Goal: Task Accomplishment & Management: Manage account settings

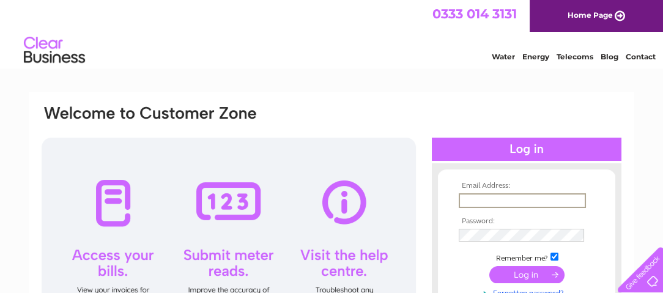
click at [461, 202] on input "text" at bounding box center [521, 200] width 127 height 15
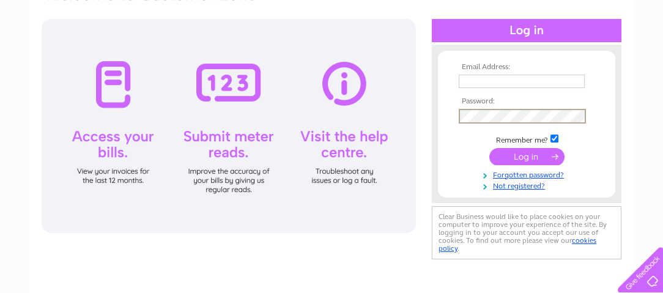
scroll to position [117, 0]
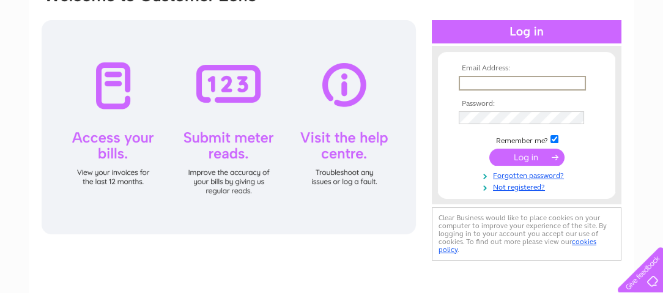
click at [463, 79] on input "text" at bounding box center [521, 83] width 127 height 15
type input "[EMAIL_ADDRESS][DOMAIN_NAME]"
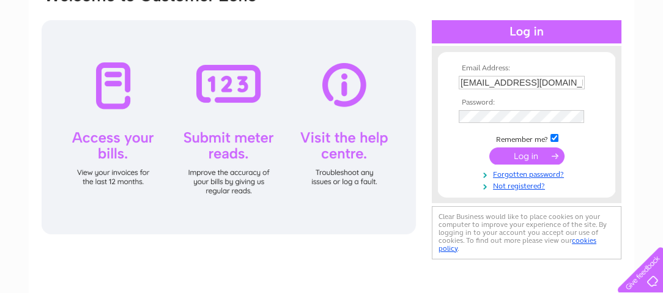
click at [539, 152] on input "submit" at bounding box center [526, 155] width 75 height 17
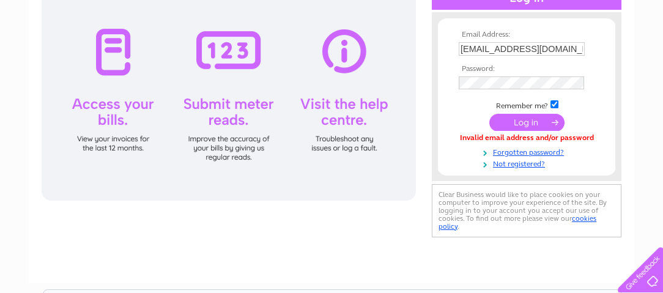
scroll to position [152, 0]
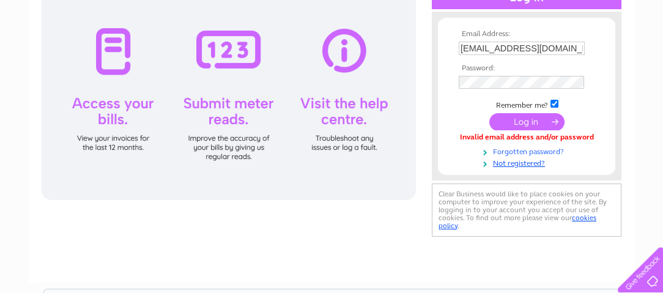
click at [536, 149] on link "Forgotten password?" at bounding box center [527, 151] width 139 height 12
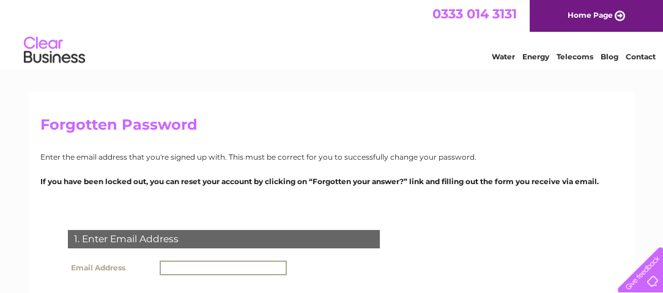
click at [160, 262] on input "text" at bounding box center [223, 267] width 127 height 15
type input "[EMAIL_ADDRESS][DOMAIN_NAME]"
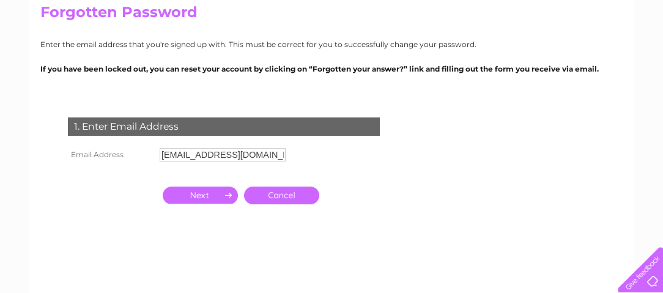
scroll to position [113, 0]
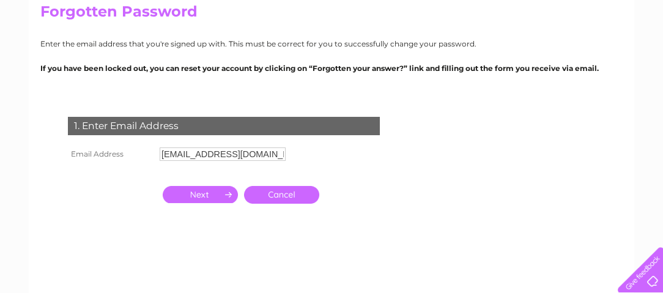
click at [205, 189] on input "button" at bounding box center [200, 194] width 75 height 17
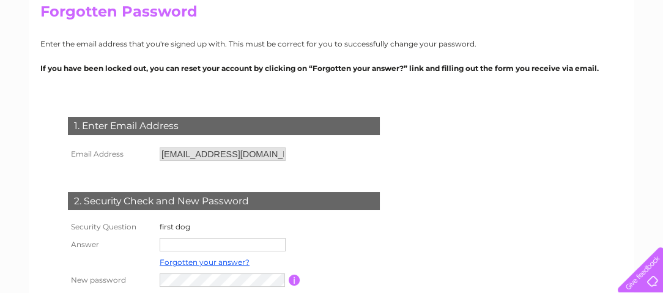
click at [161, 240] on input "text" at bounding box center [223, 244] width 126 height 13
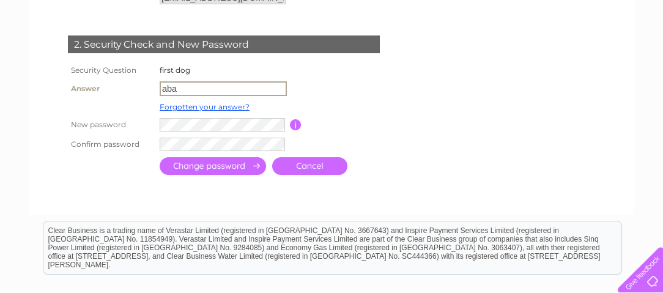
scroll to position [270, 0]
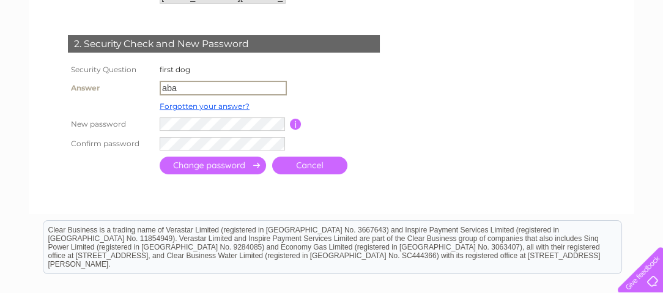
type input "aba"
click at [292, 120] on input "button" at bounding box center [296, 124] width 12 height 11
click at [205, 166] on input "submit" at bounding box center [213, 165] width 106 height 18
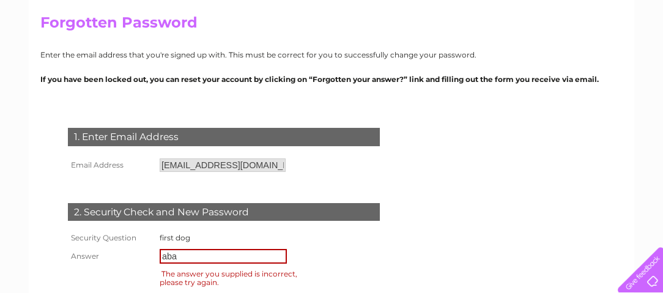
scroll to position [103, 0]
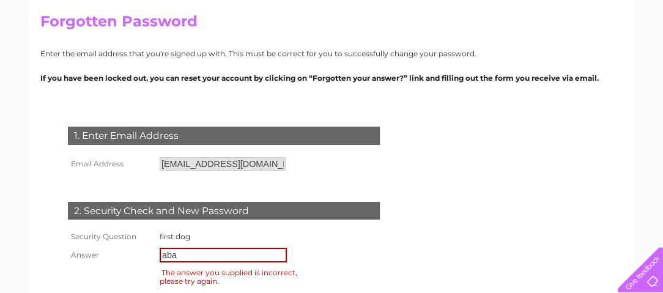
click at [170, 254] on input "aba" at bounding box center [223, 255] width 127 height 15
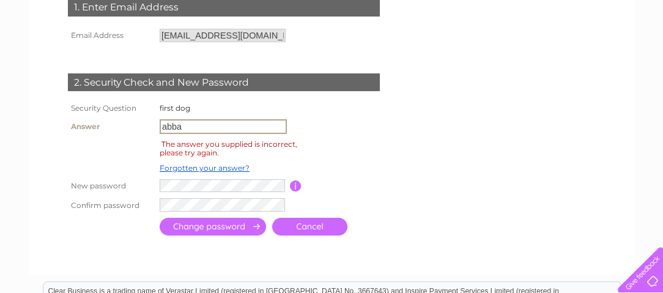
scroll to position [251, 0]
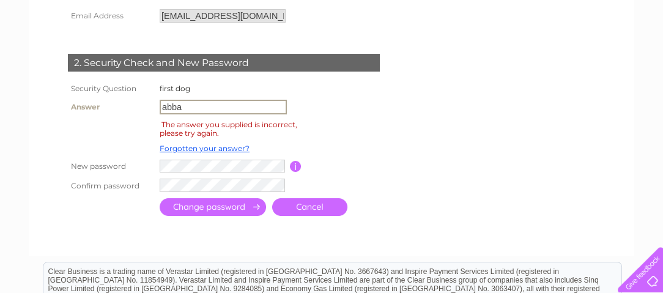
type input "abba"
click at [158, 165] on td at bounding box center [222, 166] width 133 height 20
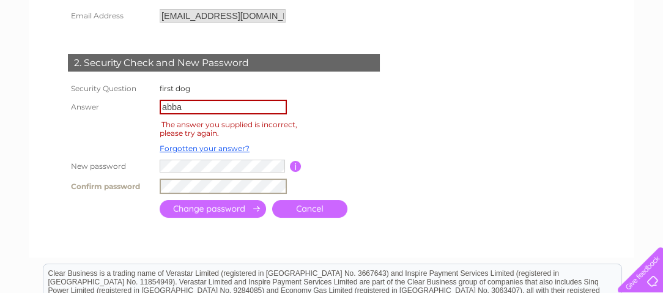
click at [235, 207] on input "submit" at bounding box center [213, 209] width 106 height 18
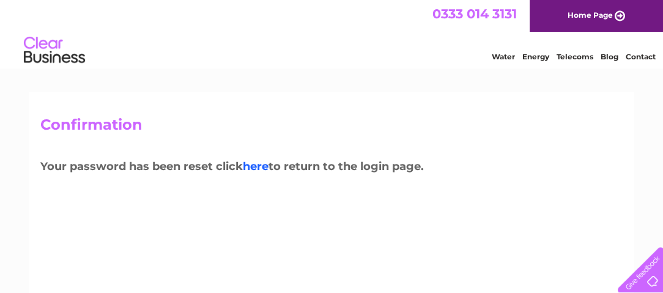
click at [259, 164] on link "here" at bounding box center [256, 166] width 26 height 13
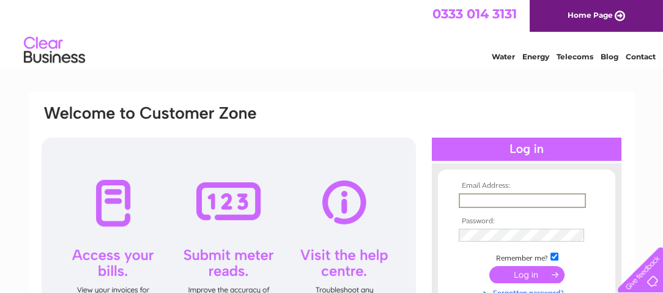
click at [464, 200] on input "text" at bounding box center [521, 200] width 127 height 15
click at [465, 201] on input "text" at bounding box center [521, 200] width 127 height 15
click at [460, 197] on input "text" at bounding box center [521, 200] width 127 height 15
type input "crown_hotel@yahoo.co.uk"
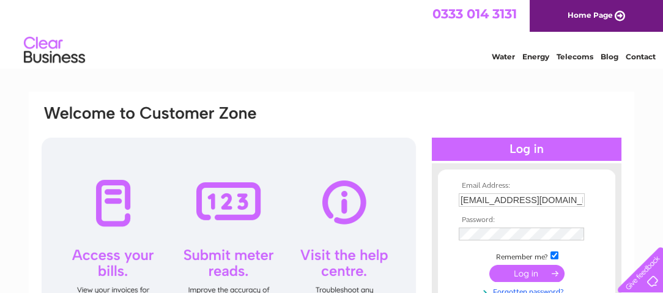
click at [535, 270] on input "submit" at bounding box center [526, 273] width 75 height 17
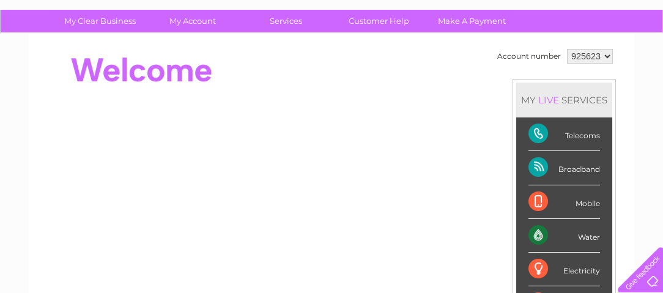
scroll to position [79, 0]
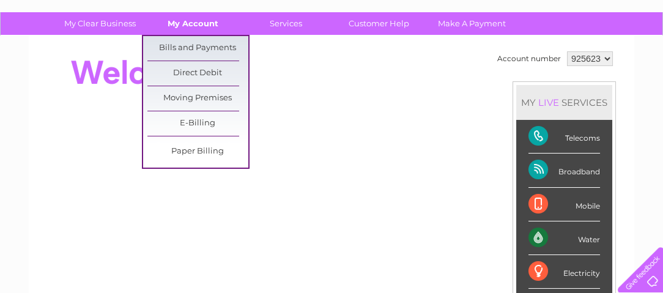
click at [199, 21] on link "My Account" at bounding box center [192, 23] width 101 height 23
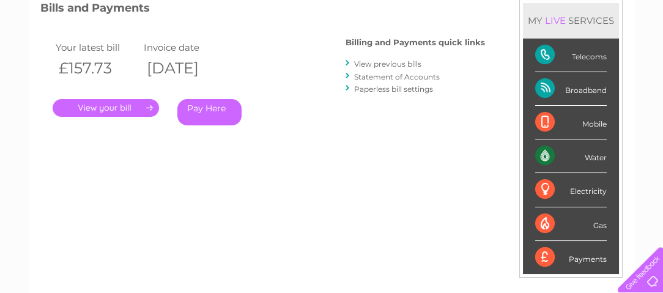
scroll to position [176, 0]
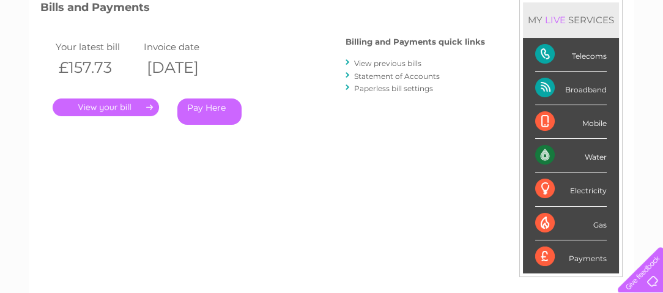
click at [106, 100] on link "." at bounding box center [106, 107] width 106 height 18
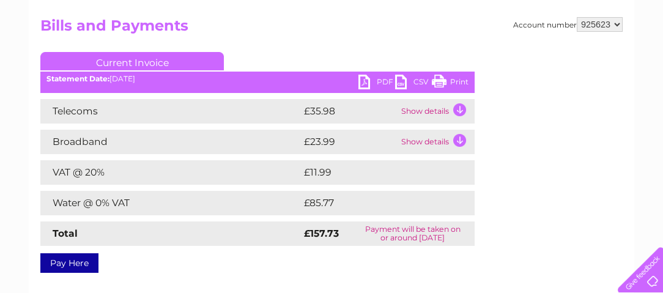
scroll to position [122, 0]
